Goal: Find specific page/section: Find specific page/section

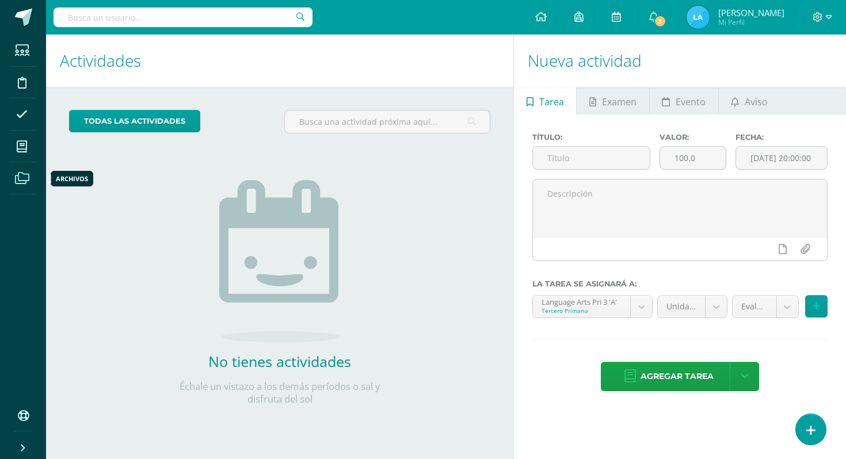
click at [21, 182] on icon at bounding box center [22, 179] width 14 height 12
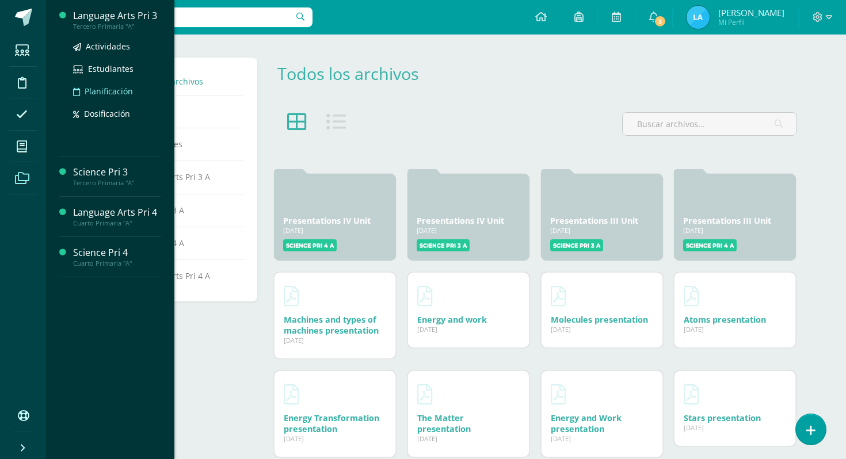
click at [117, 93] on span "Planificación" at bounding box center [109, 91] width 48 height 11
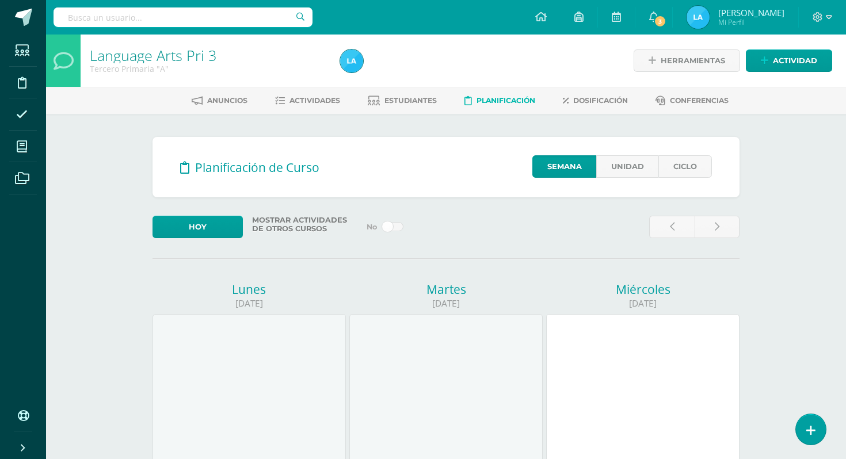
scroll to position [9, 0]
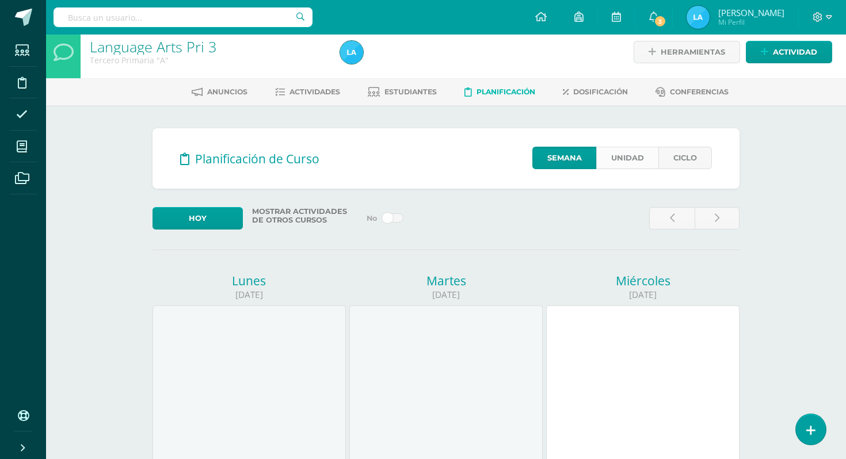
click at [636, 159] on link "Unidad" at bounding box center [627, 158] width 62 height 22
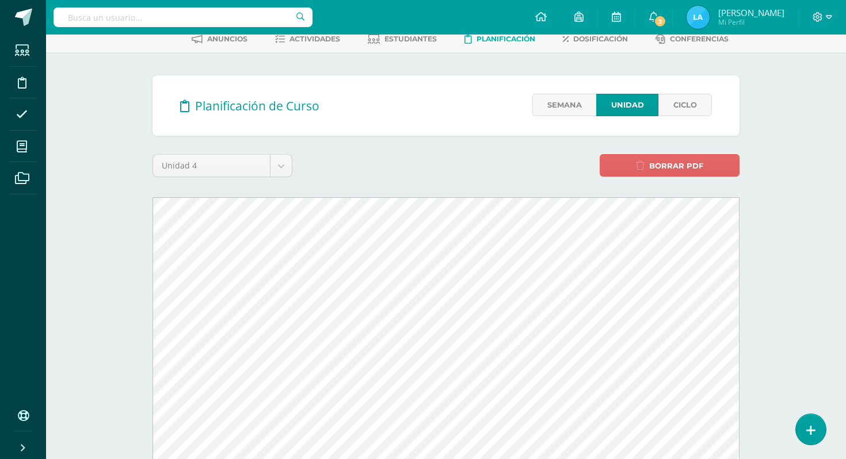
scroll to position [177, 0]
